Goal: Information Seeking & Learning: Learn about a topic

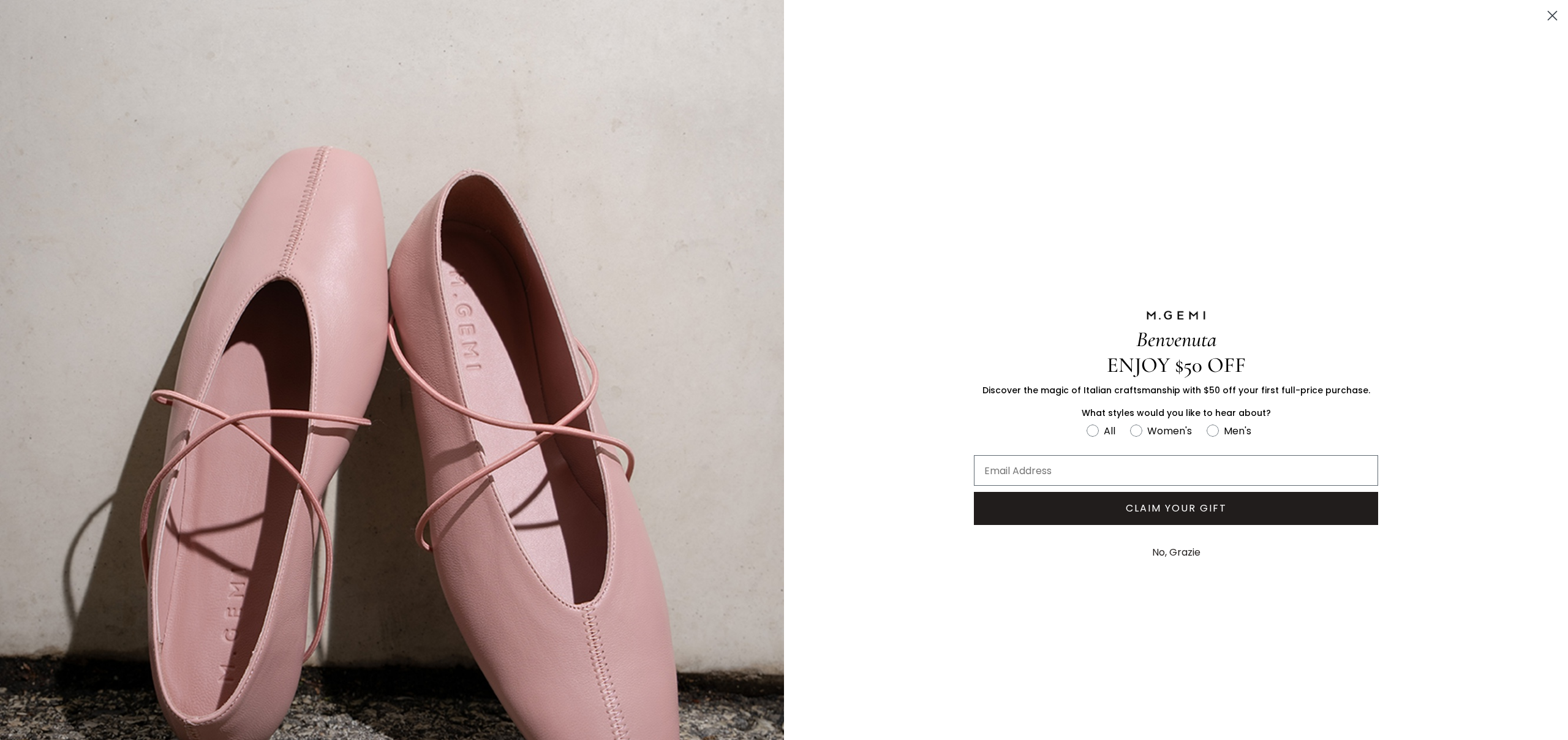
click at [1543, 15] on circle "Close dialog" at bounding box center [1552, 15] width 20 height 20
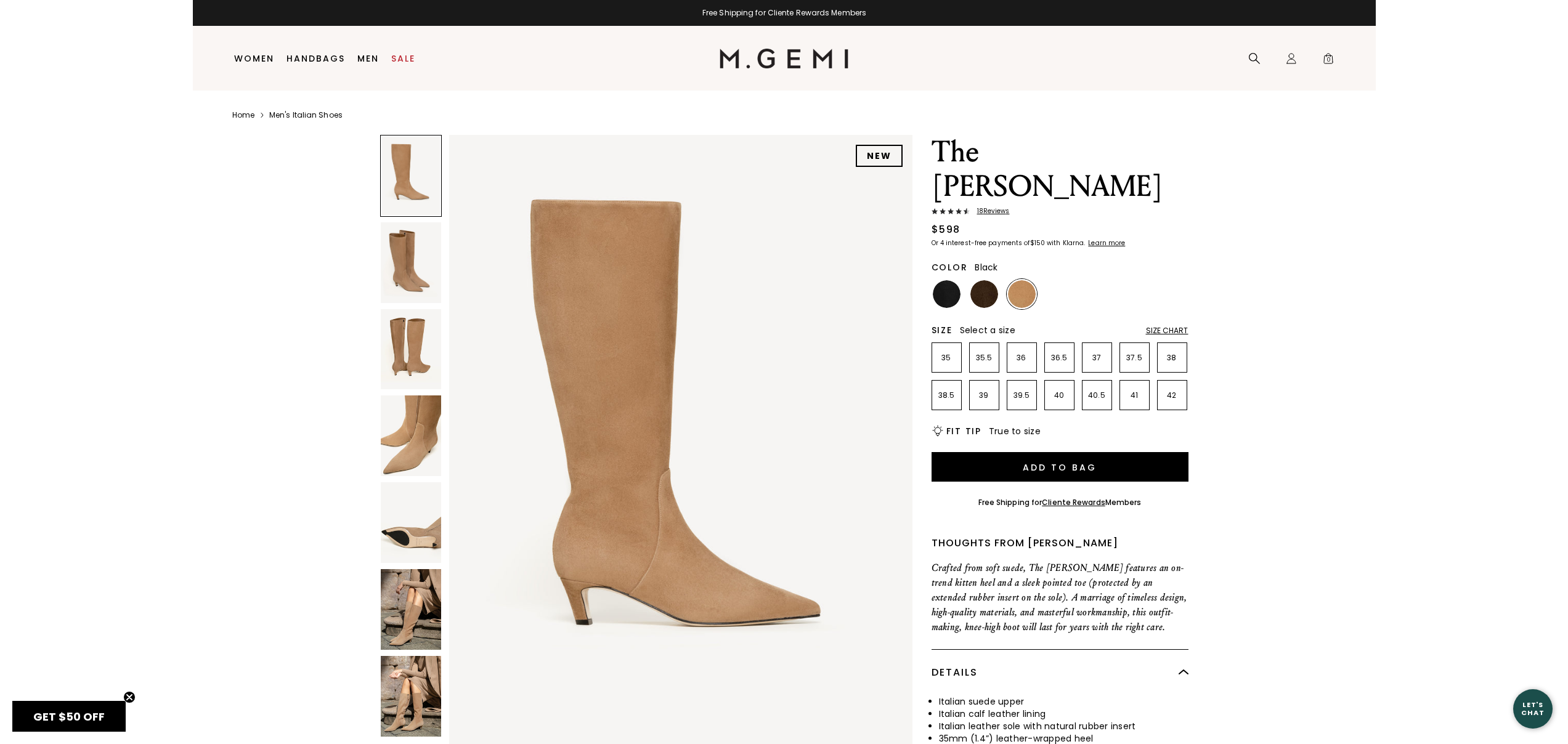
click at [950, 280] on img at bounding box center [947, 294] width 28 height 28
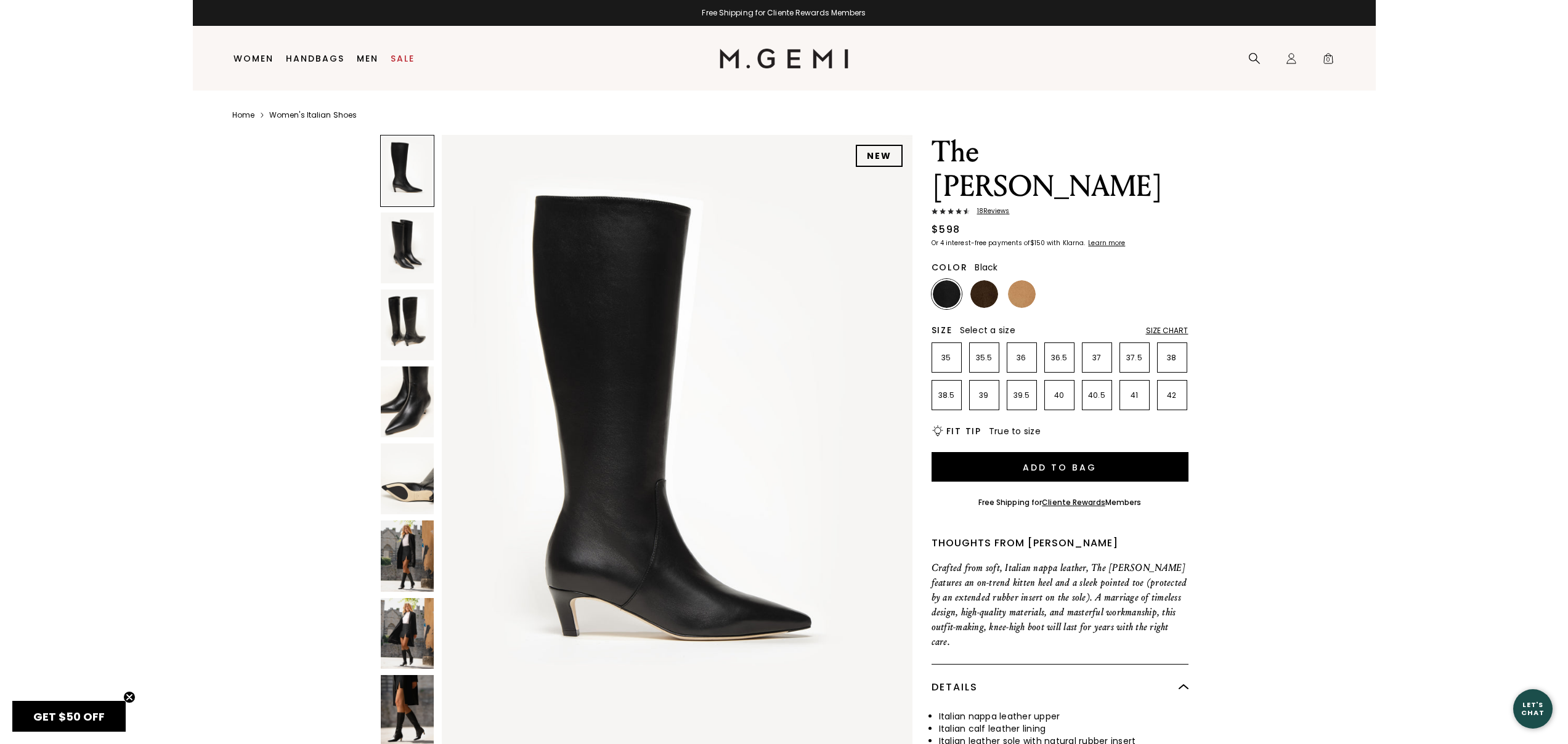
click at [381, 252] on img at bounding box center [407, 248] width 53 height 71
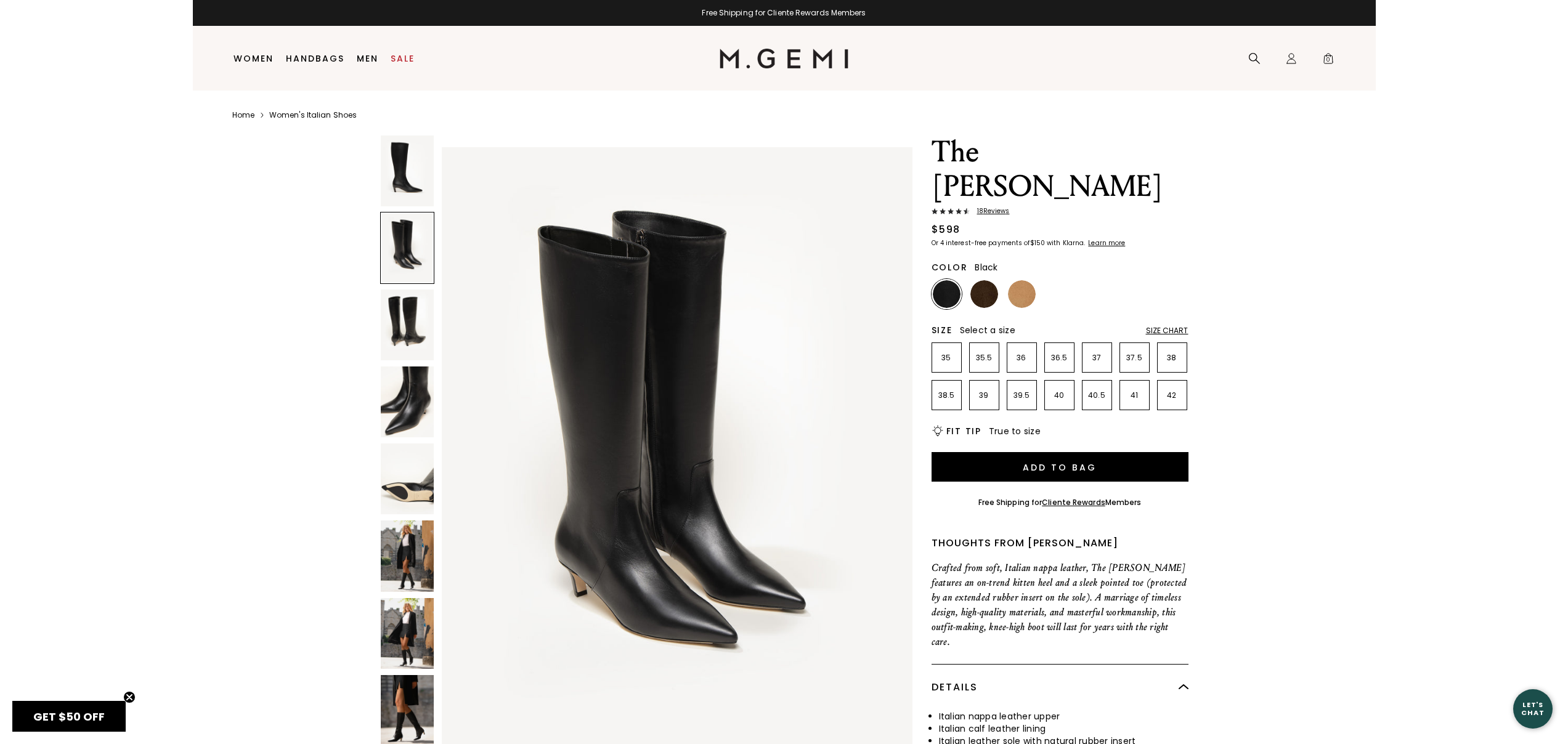
click at [412, 320] on img at bounding box center [407, 325] width 53 height 71
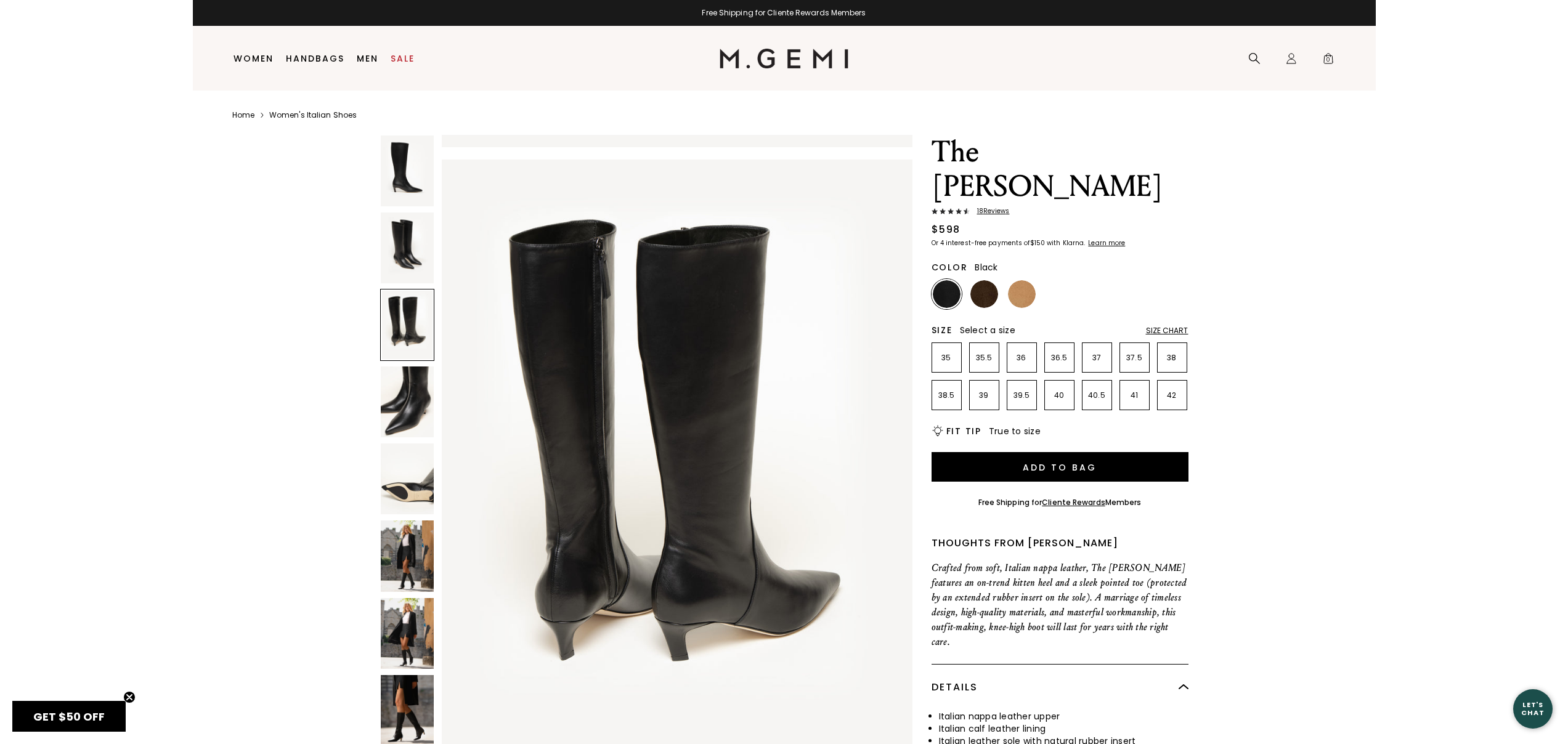
click at [417, 403] on img at bounding box center [407, 402] width 53 height 71
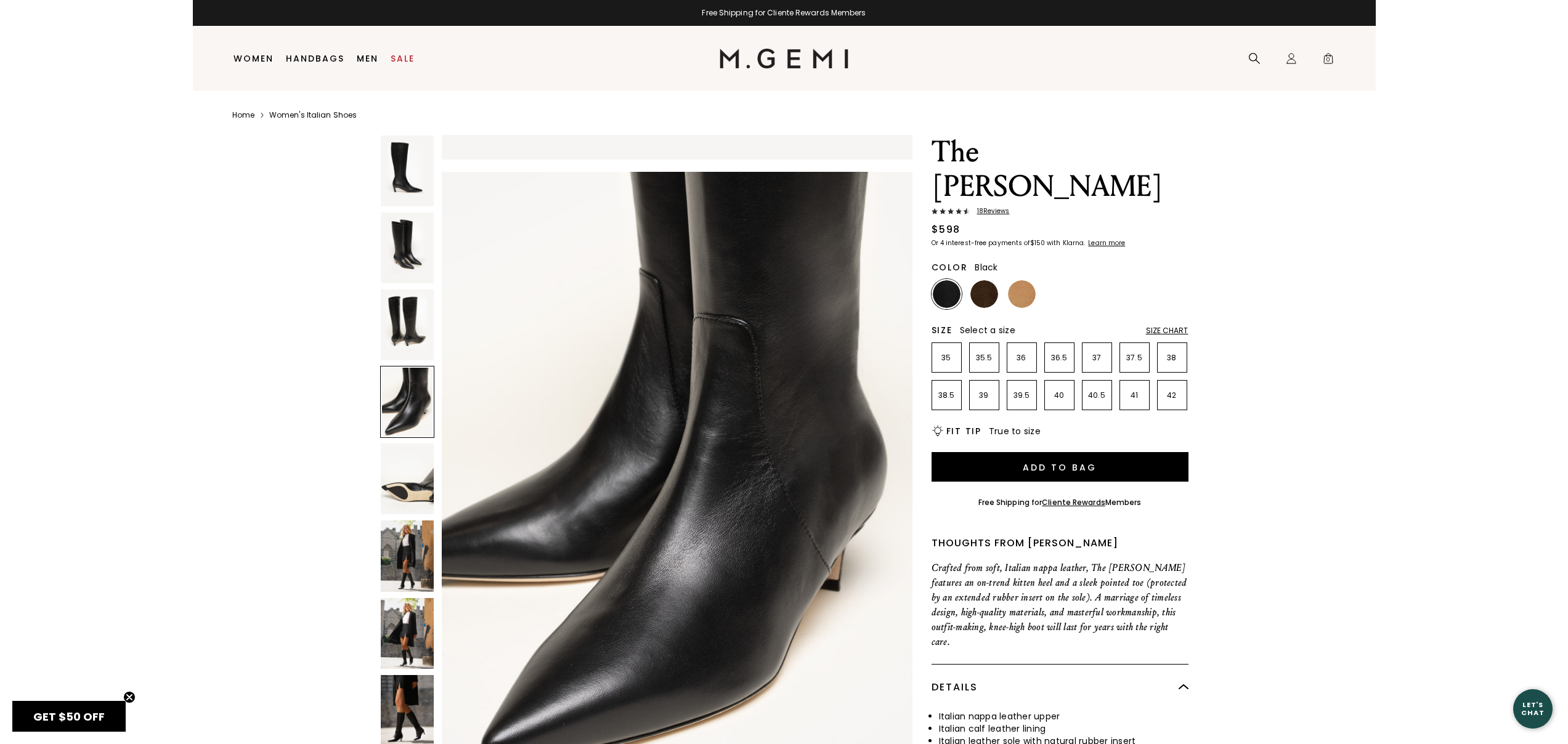
click at [413, 476] on img at bounding box center [407, 479] width 53 height 71
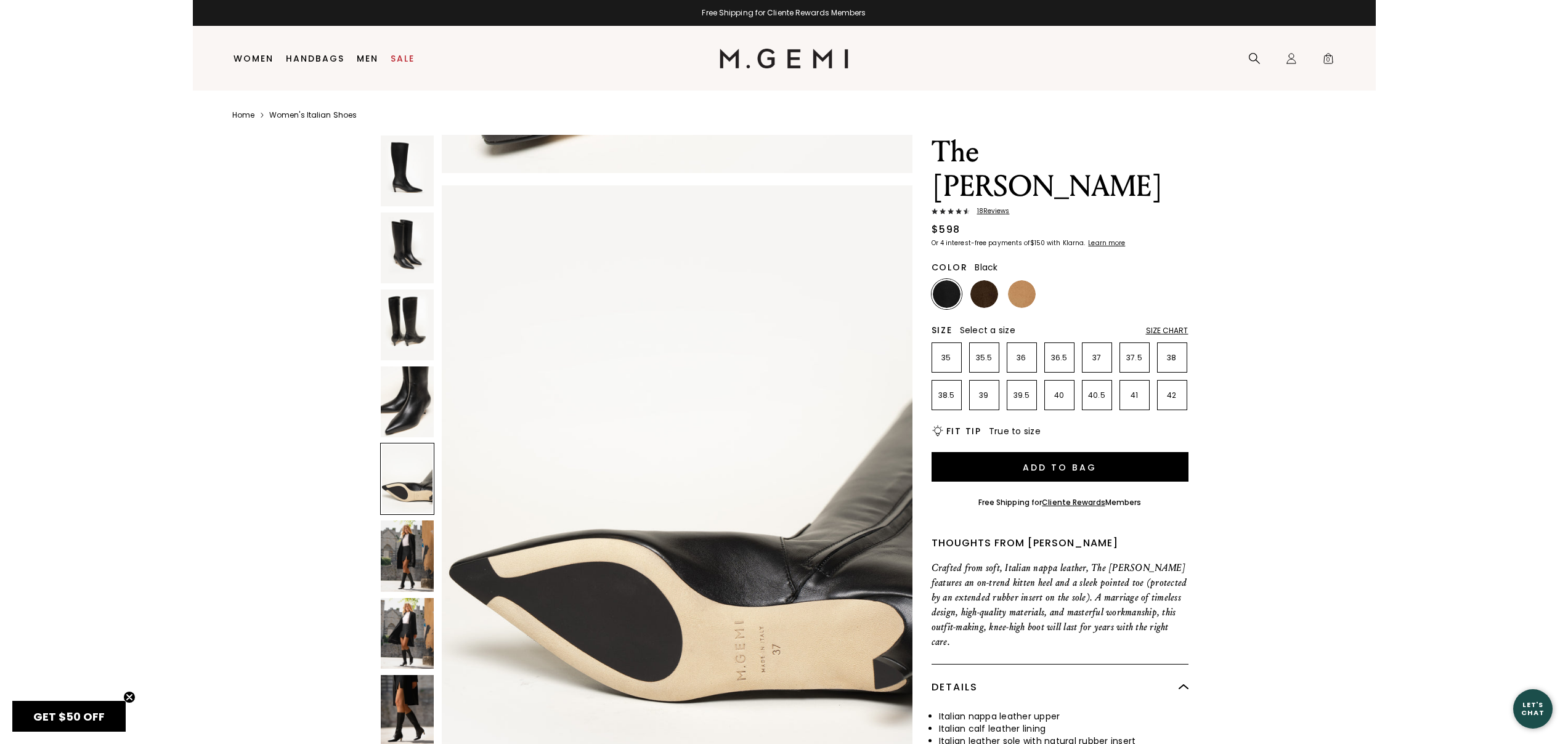
click at [400, 553] on img at bounding box center [407, 556] width 53 height 71
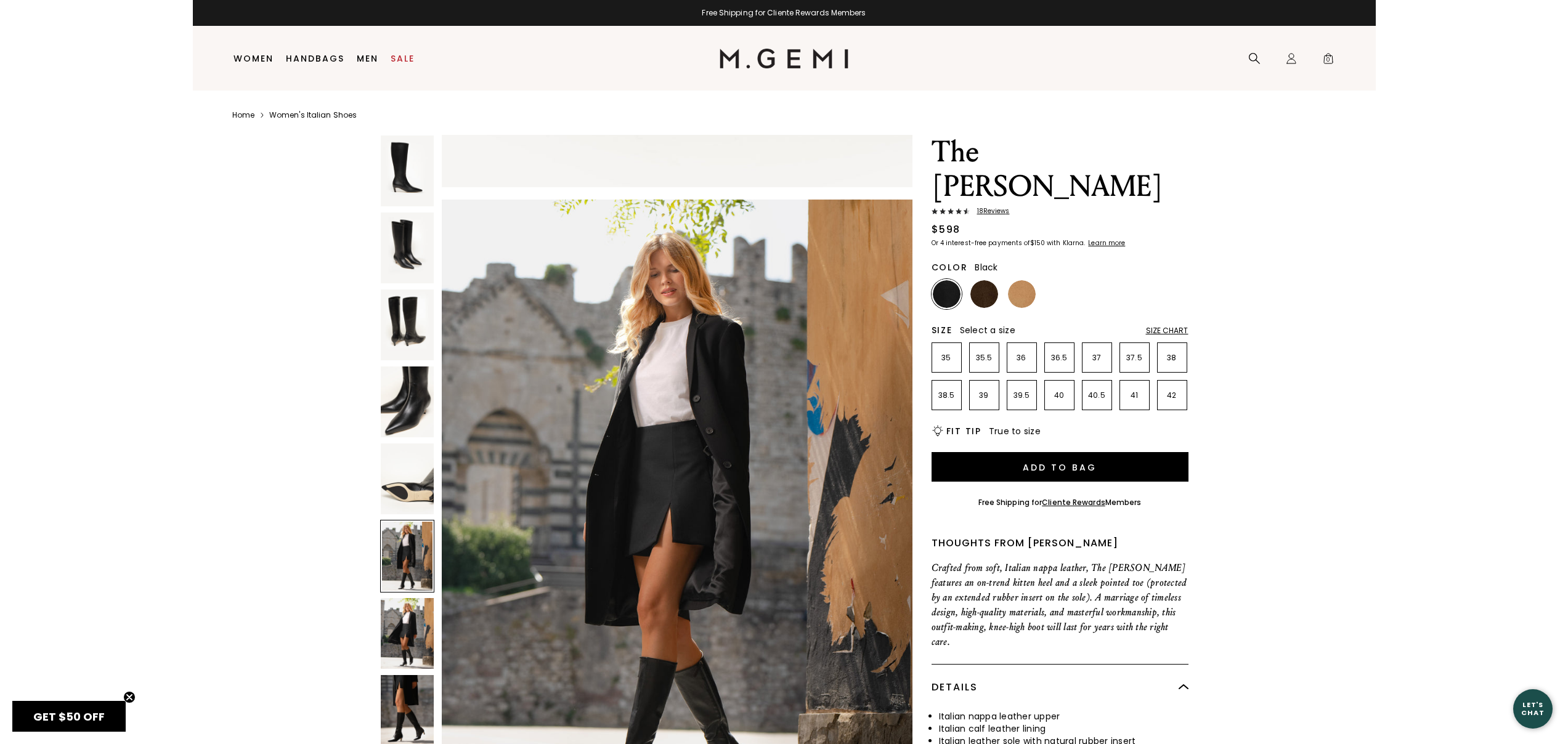
scroll to position [3134, 0]
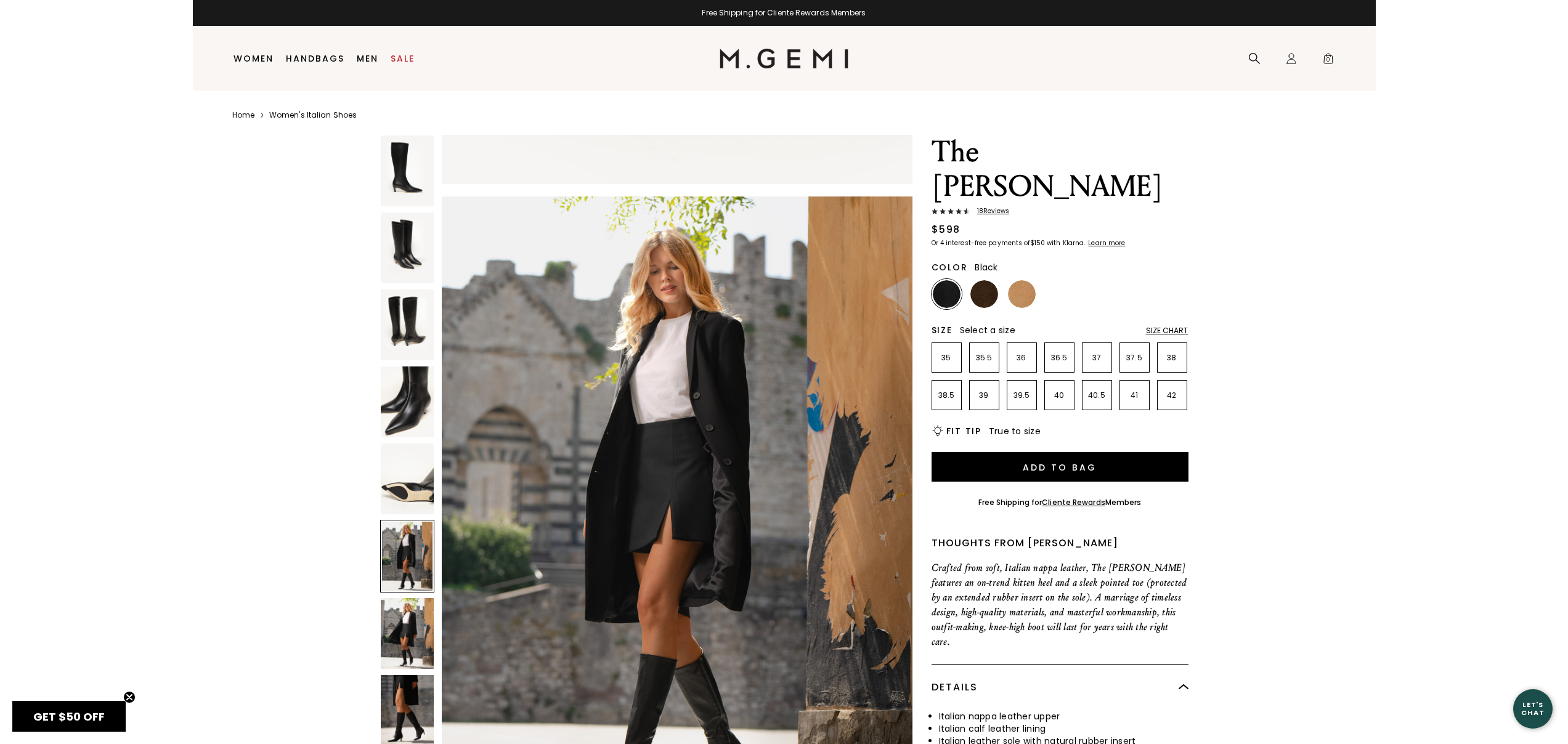
click at [422, 626] on img at bounding box center [407, 633] width 53 height 71
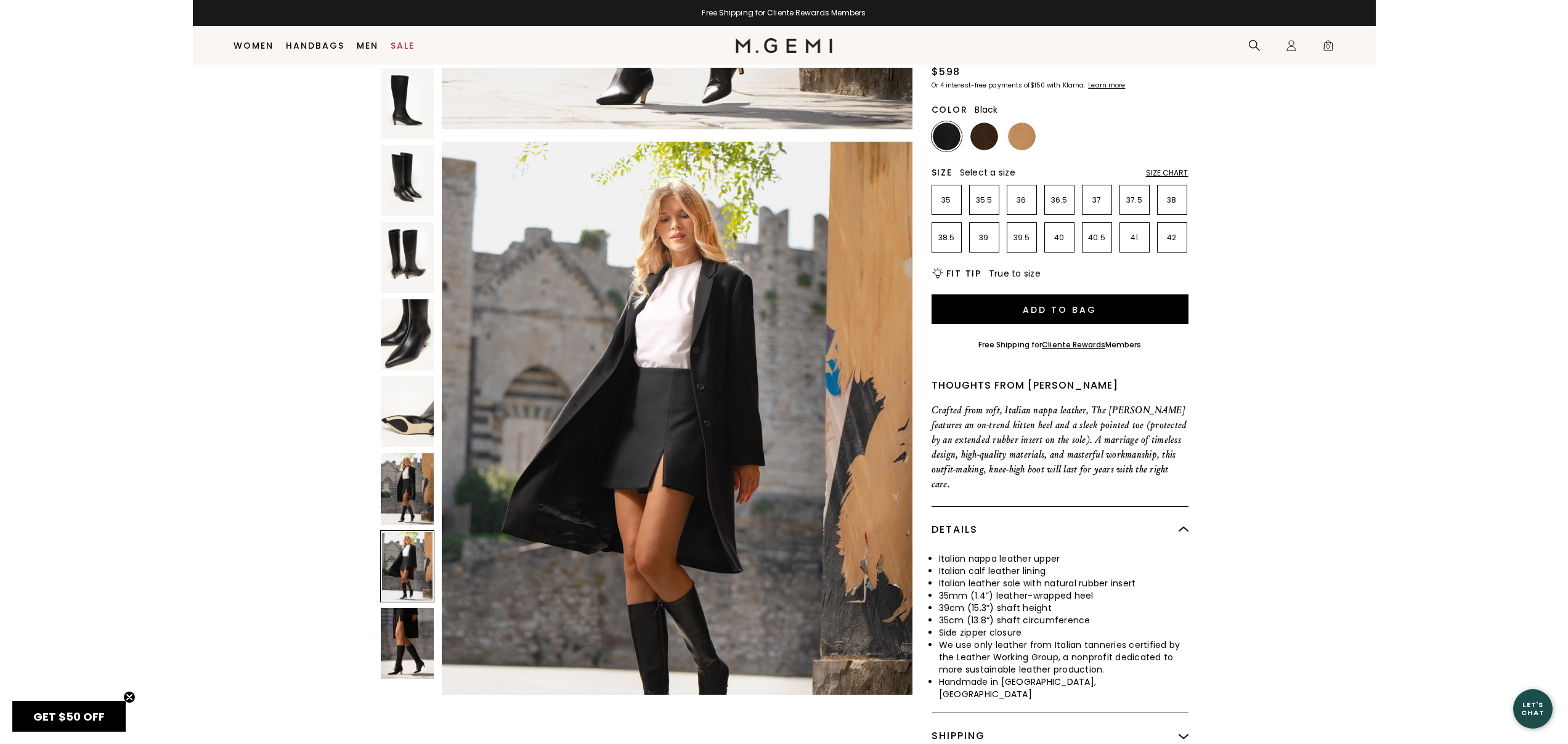
scroll to position [133, 0]
click at [407, 643] on img at bounding box center [407, 643] width 53 height 71
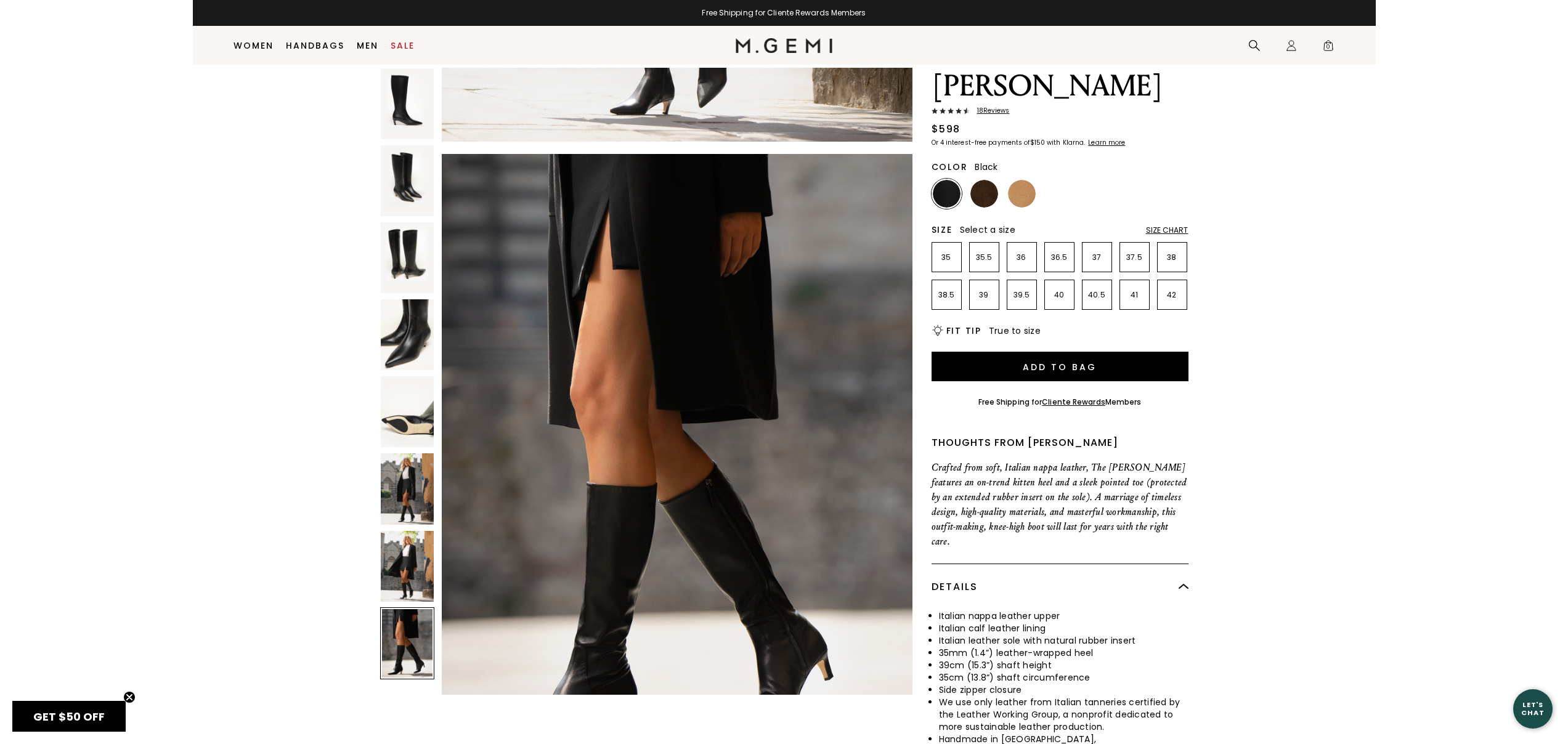
scroll to position [28, 0]
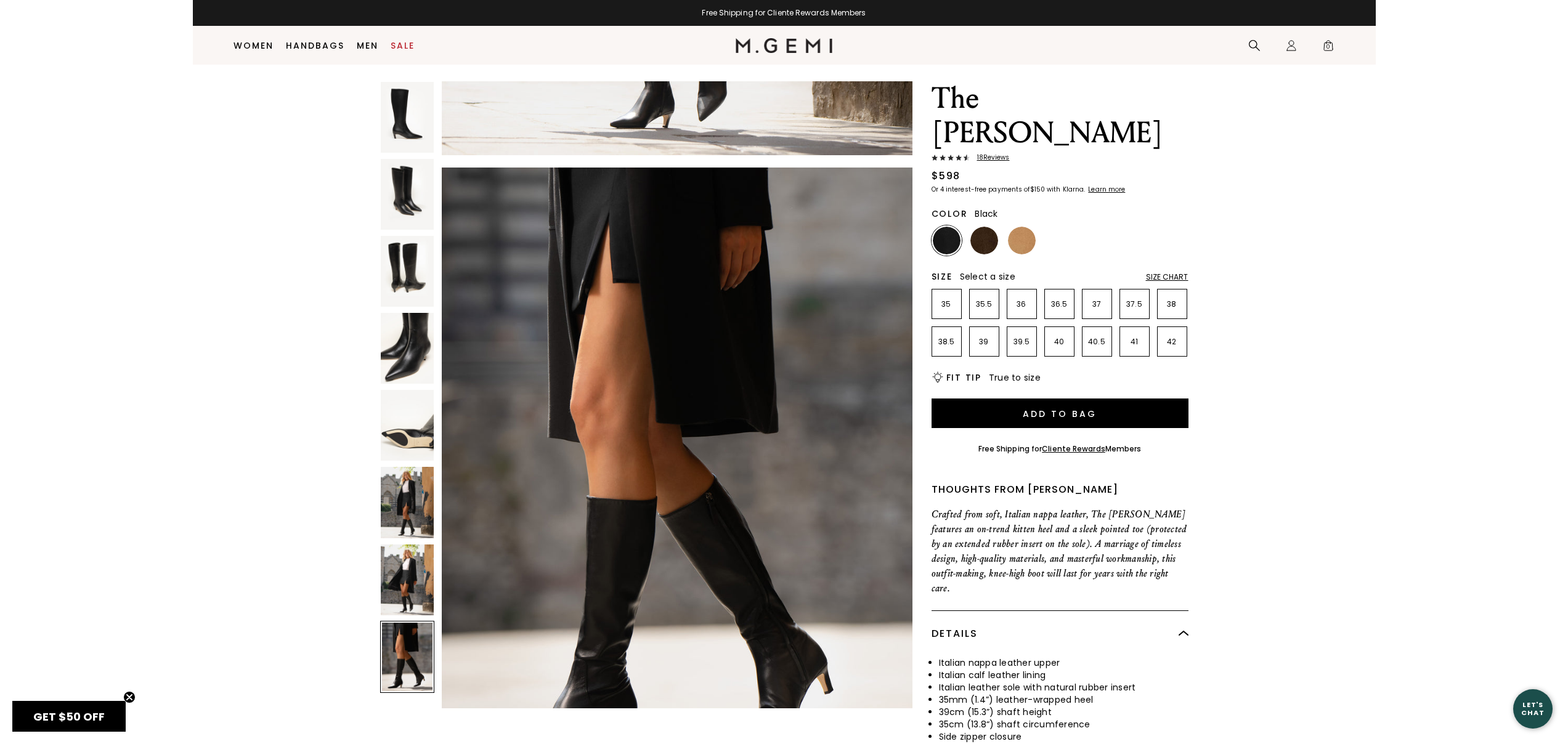
click at [985, 154] on span "18 Review s" at bounding box center [990, 158] width 40 height 8
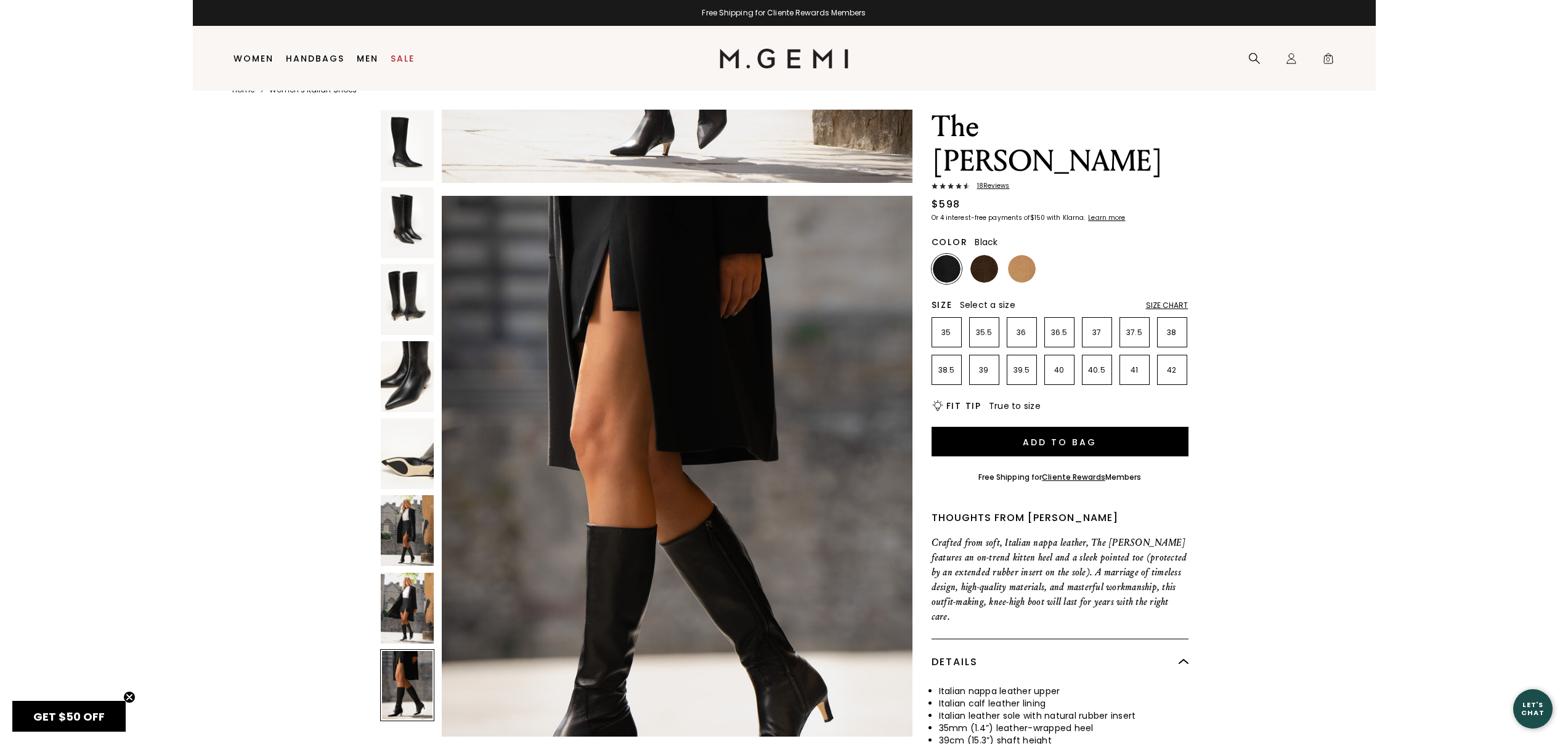
scroll to position [26, 0]
click at [1175, 300] on div "Size Chart" at bounding box center [1167, 305] width 42 height 10
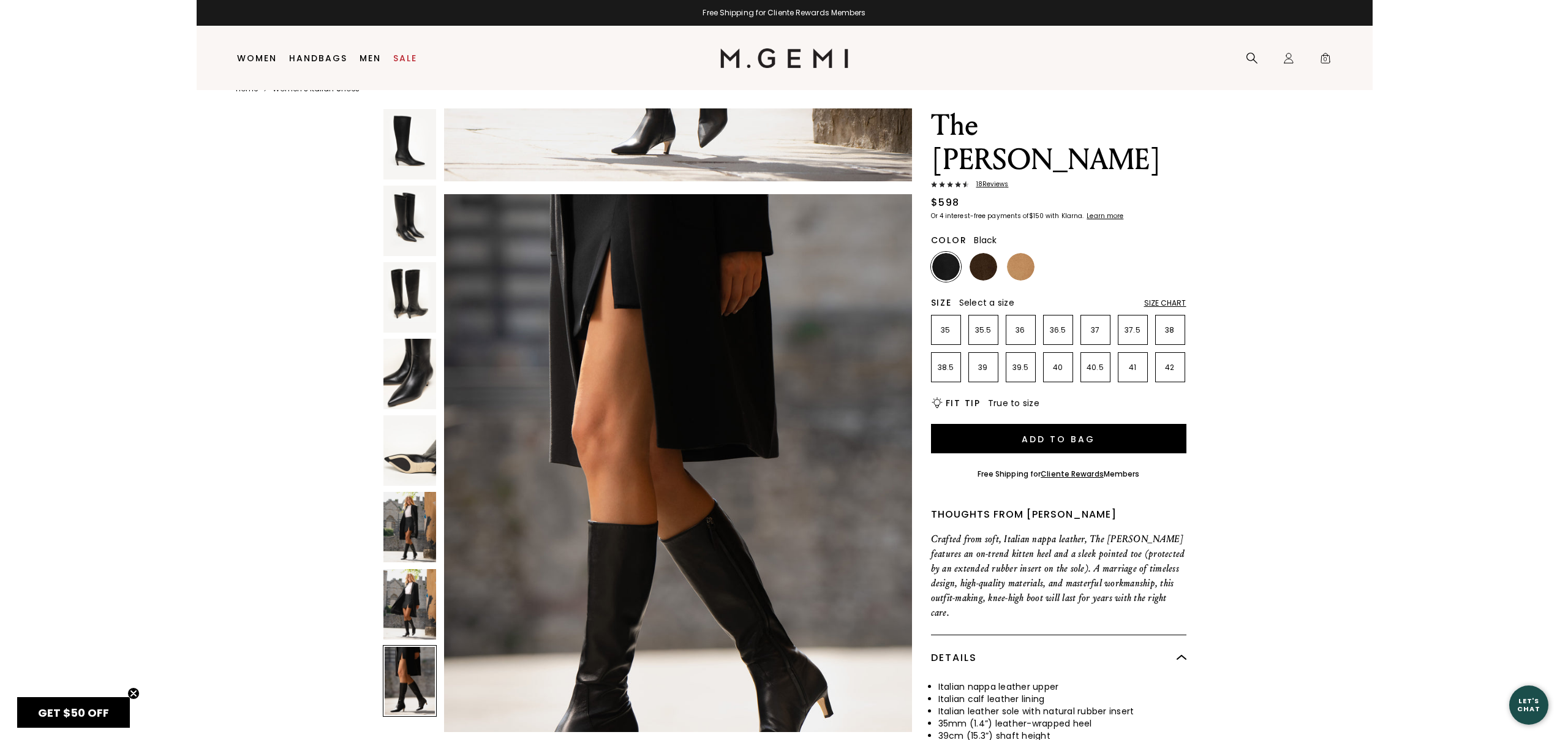
scroll to position [0, 0]
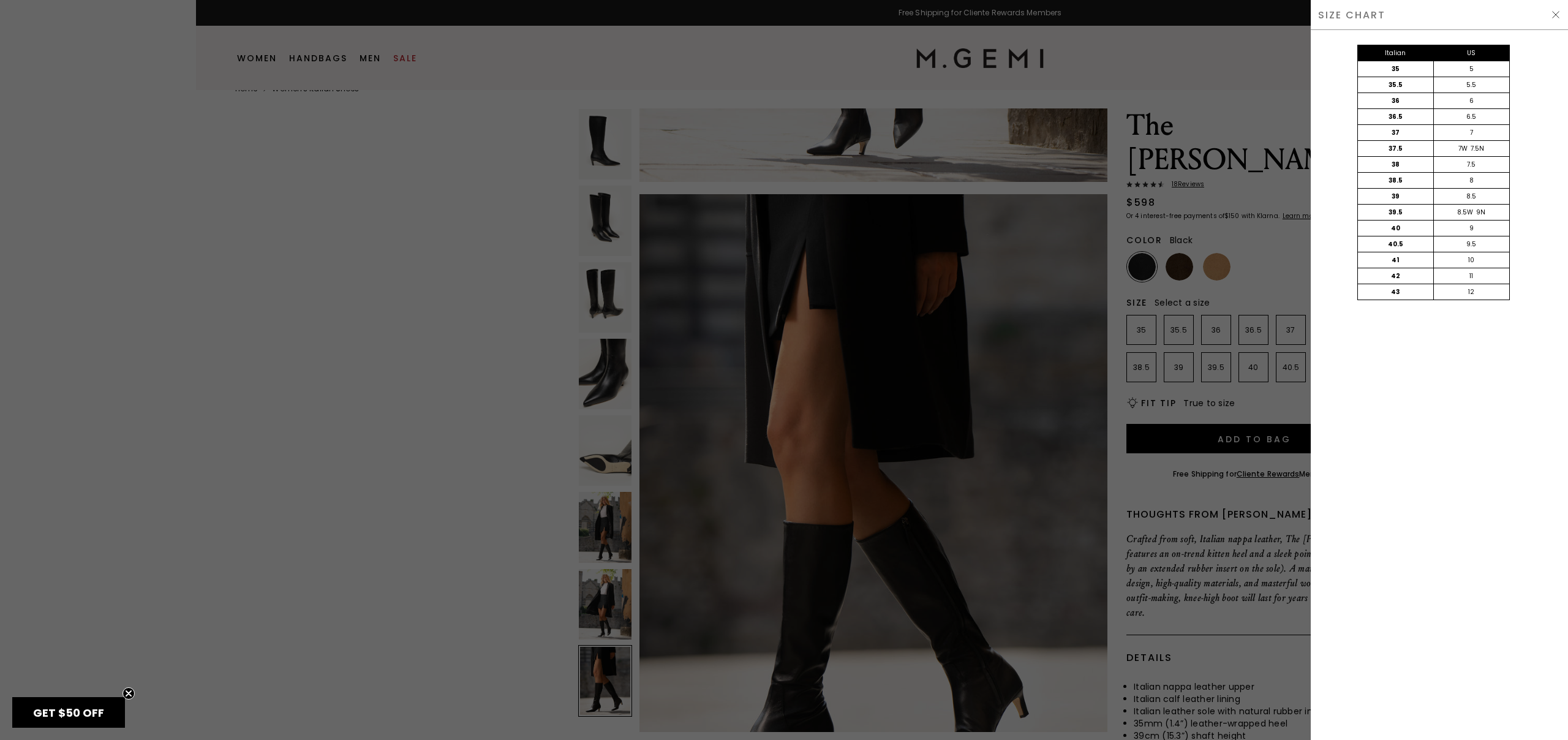
click at [521, 335] on div at bounding box center [784, 370] width 1568 height 740
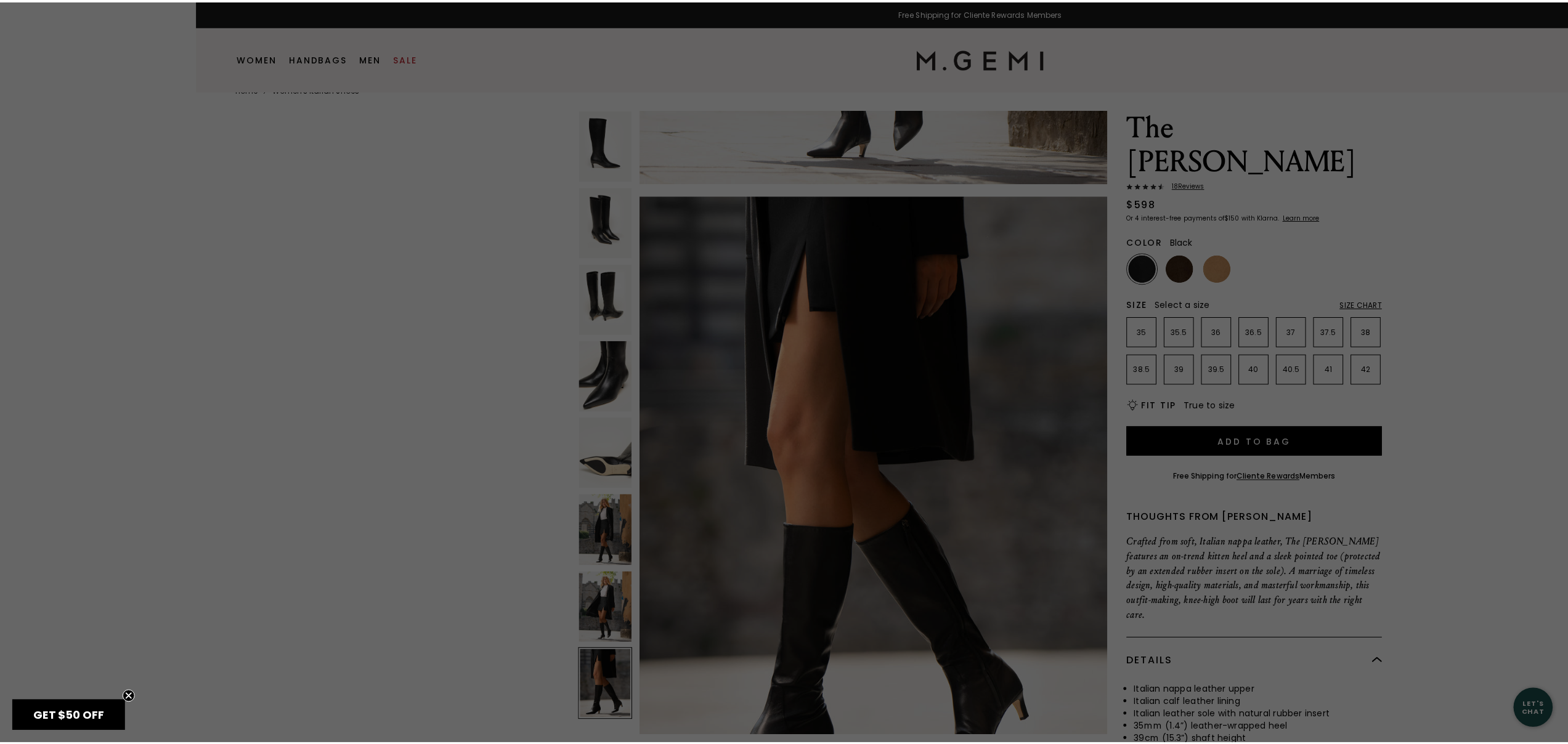
scroll to position [26, 0]
